Goal: Find specific page/section: Find specific page/section

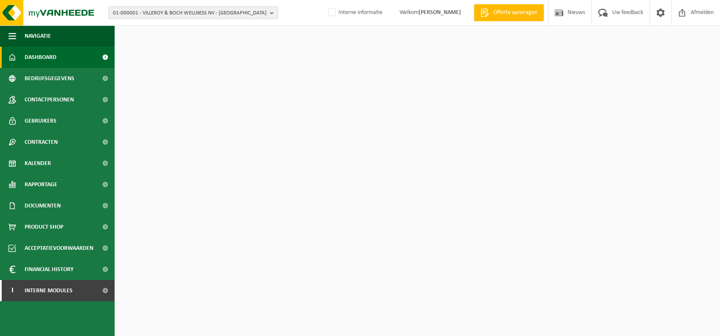
click at [252, 14] on span "01-000001 - VILLEROY & BOCH WELLNESS NV - ROESELARE" at bounding box center [190, 13] width 154 height 13
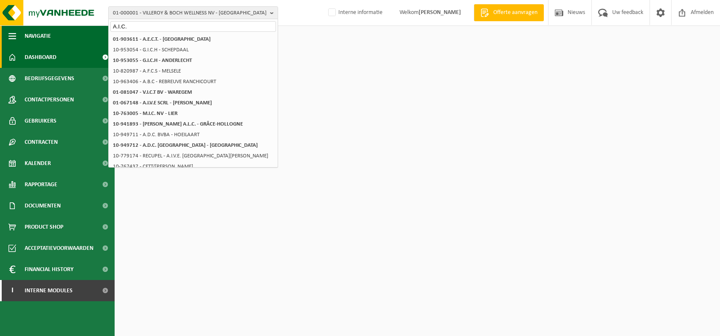
drag, startPoint x: 220, startPoint y: 26, endPoint x: 23, endPoint y: 41, distance: 197.5
click at [27, 39] on div "01-000001 - VILLEROY & BOCH WELLNESS NV - ROESELARE A.I.C. 01-000001 - VILLEROY…" at bounding box center [360, 25] width 720 height 51
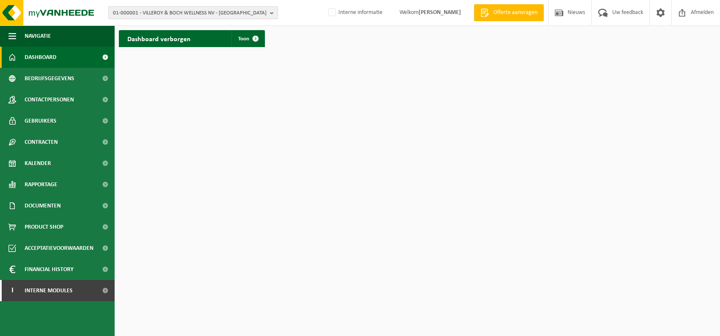
click at [180, 15] on span "01-000001 - VILLEROY & BOCH WELLNESS NV - ROESELARE" at bounding box center [190, 13] width 154 height 13
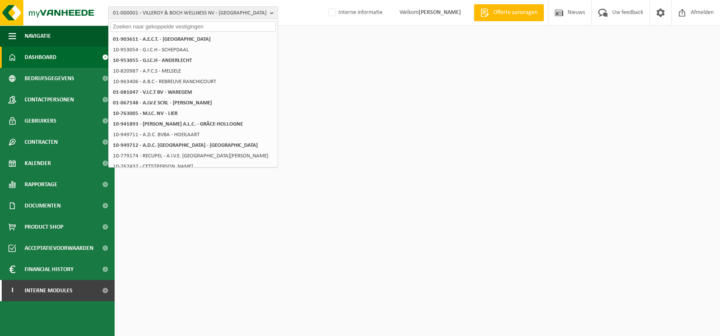
paste input "10-775672"
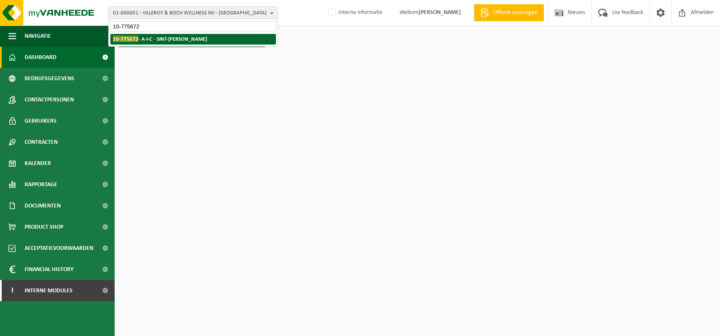
type input "10-775672"
click at [153, 40] on strong "10-775672 - A-I-C - SINT-KRUIS-WINKEL" at bounding box center [160, 39] width 94 height 6
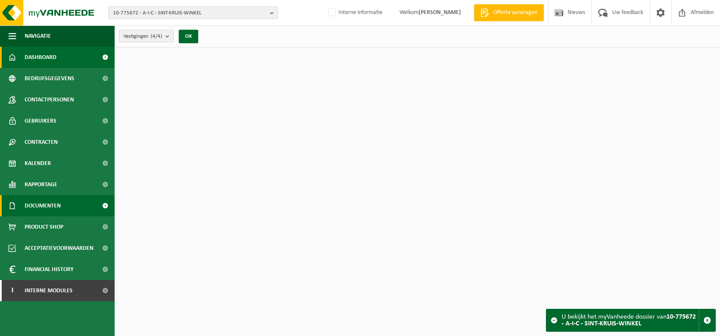
click at [66, 208] on link "Documenten" at bounding box center [57, 205] width 115 height 21
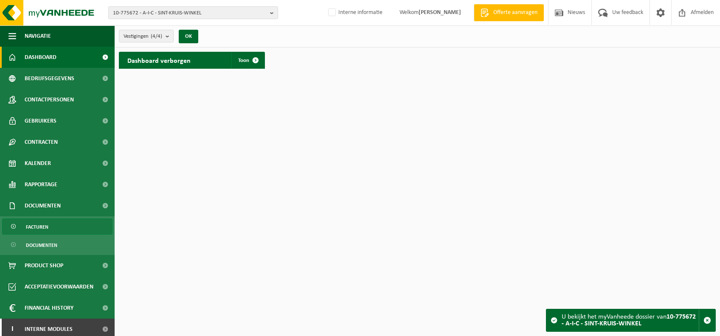
click at [68, 231] on link "Facturen" at bounding box center [57, 227] width 110 height 16
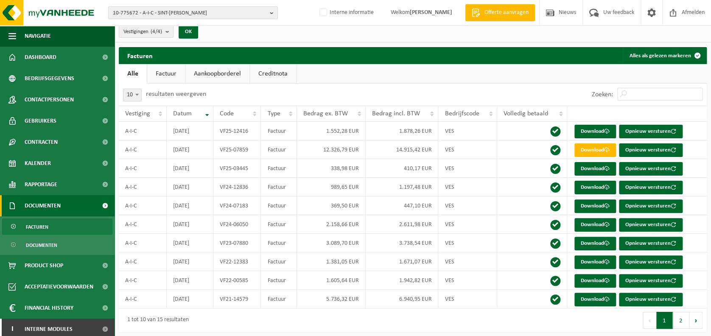
scroll to position [6, 0]
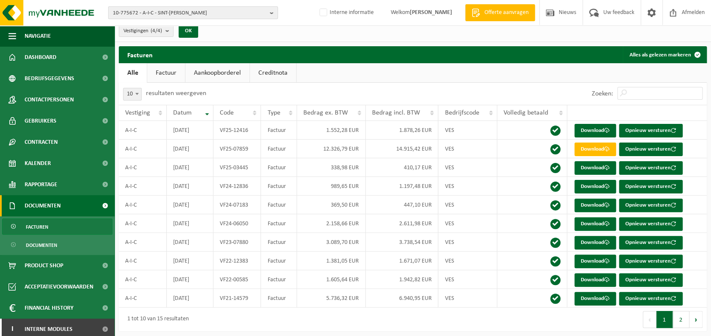
click at [199, 10] on span "10-775672 - A-I-C - SINT-KRUIS-WINKEL" at bounding box center [190, 13] width 154 height 13
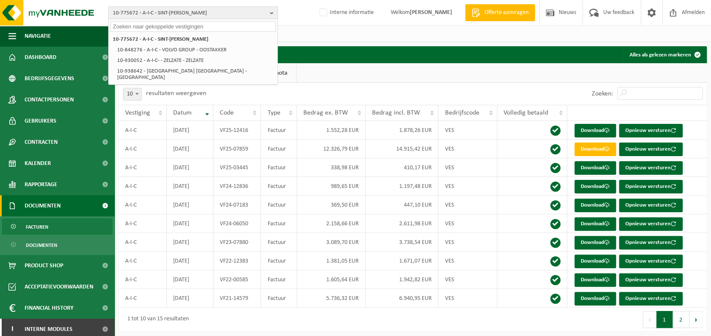
click at [197, 13] on span "10-775672 - A-I-C - SINT-KRUIS-WINKEL" at bounding box center [190, 13] width 154 height 13
